Goal: Obtain resource: Obtain resource

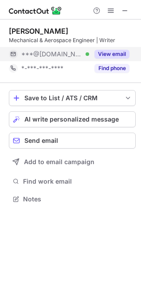
scroll to position [193, 141]
click at [110, 53] on button "View email" at bounding box center [112, 54] width 35 height 9
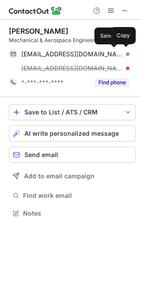
scroll to position [207, 141]
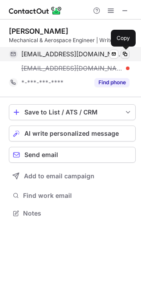
click at [125, 53] on span at bounding box center [125, 54] width 7 height 7
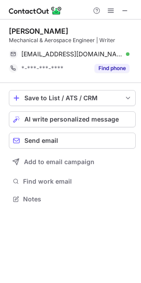
scroll to position [193, 141]
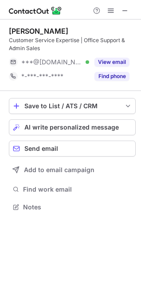
scroll to position [201, 141]
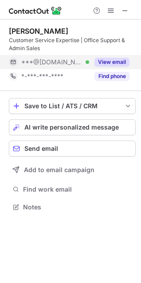
click at [117, 60] on button "View email" at bounding box center [112, 62] width 35 height 9
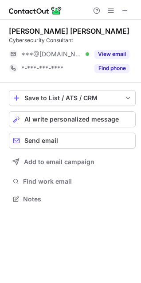
scroll to position [193, 141]
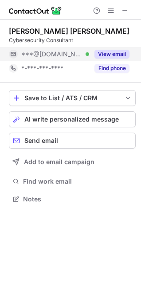
click at [111, 58] on button "View email" at bounding box center [112, 54] width 35 height 9
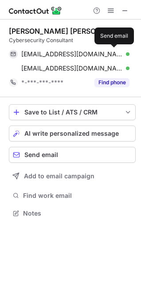
scroll to position [207, 141]
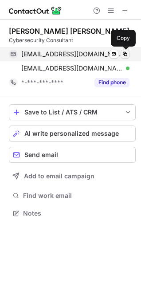
click at [127, 58] on button at bounding box center [125, 54] width 9 height 9
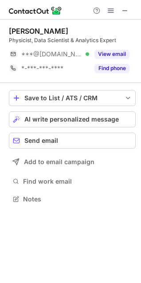
scroll to position [193, 141]
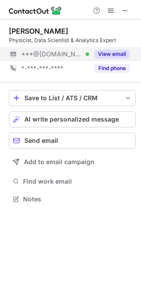
click at [110, 52] on button "View email" at bounding box center [112, 54] width 35 height 9
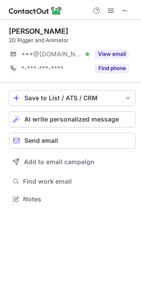
scroll to position [193, 141]
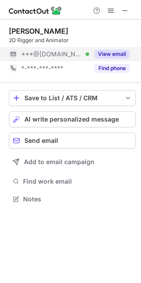
click at [113, 55] on button "View email" at bounding box center [112, 54] width 35 height 9
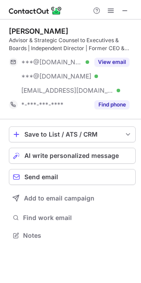
scroll to position [230, 141]
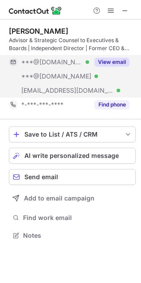
click at [113, 60] on button "View email" at bounding box center [112, 62] width 35 height 9
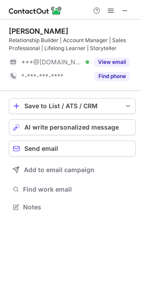
scroll to position [201, 141]
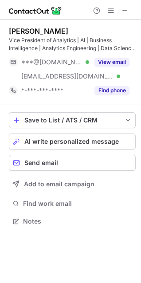
scroll to position [215, 141]
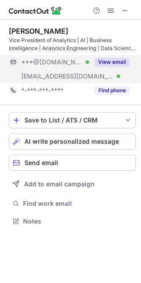
click at [118, 59] on button "View email" at bounding box center [112, 62] width 35 height 9
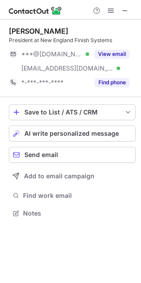
scroll to position [207, 141]
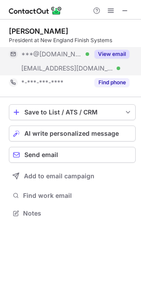
click at [114, 56] on button "View email" at bounding box center [112, 54] width 35 height 9
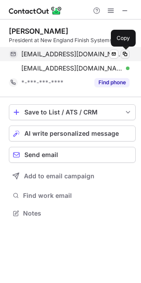
click at [126, 52] on span at bounding box center [125, 54] width 7 height 7
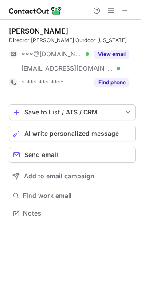
scroll to position [207, 141]
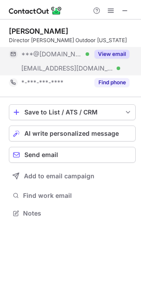
click at [106, 58] on button "View email" at bounding box center [112, 54] width 35 height 9
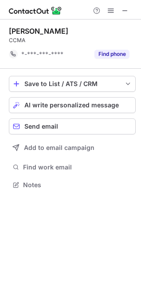
scroll to position [179, 141]
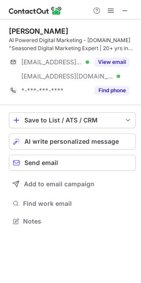
scroll to position [215, 141]
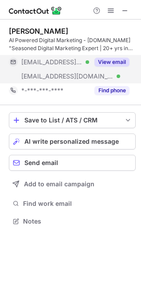
click at [117, 63] on button "View email" at bounding box center [112, 62] width 35 height 9
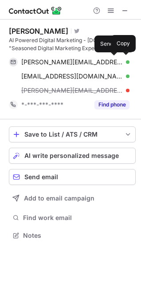
scroll to position [230, 141]
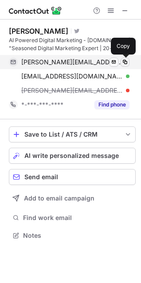
click at [125, 63] on span at bounding box center [125, 62] width 7 height 7
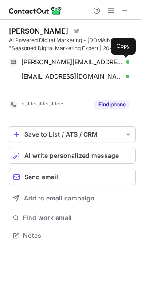
scroll to position [215, 141]
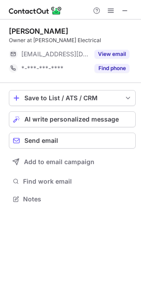
scroll to position [193, 141]
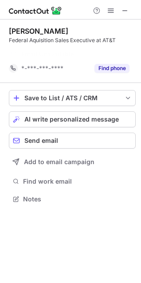
scroll to position [179, 141]
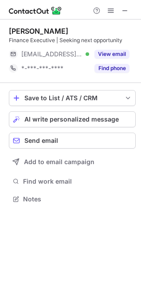
scroll to position [193, 141]
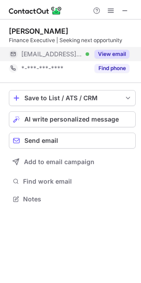
click at [107, 54] on button "View email" at bounding box center [112, 54] width 35 height 9
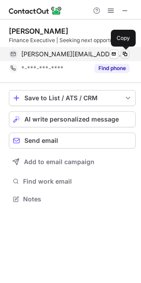
click at [129, 53] on button at bounding box center [125, 54] width 9 height 9
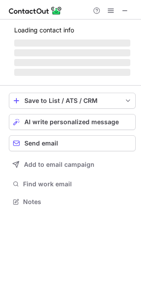
scroll to position [201, 141]
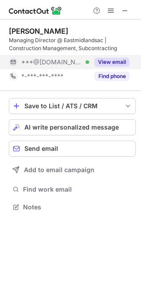
click at [106, 65] on button "View email" at bounding box center [112, 62] width 35 height 9
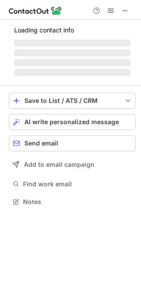
scroll to position [207, 141]
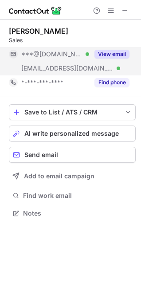
click at [113, 52] on button "View email" at bounding box center [112, 54] width 35 height 9
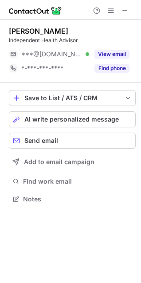
scroll to position [193, 141]
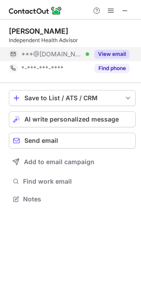
click at [108, 56] on button "View email" at bounding box center [112, 54] width 35 height 9
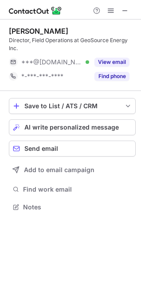
scroll to position [201, 141]
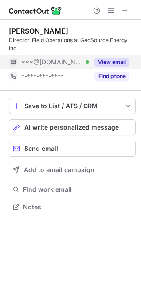
click at [106, 62] on button "View email" at bounding box center [112, 62] width 35 height 9
